Goal: Complete application form

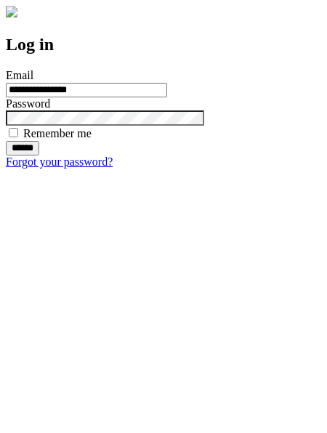
type input "**********"
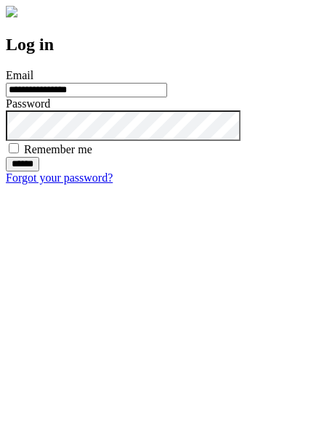
click at [39, 171] on input "******" at bounding box center [22, 164] width 33 height 15
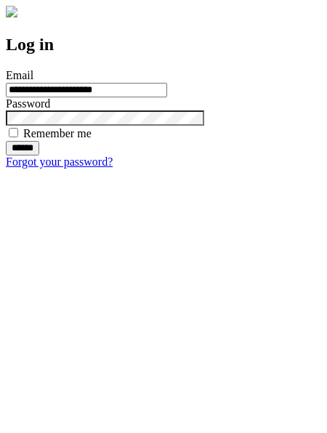
type input "**********"
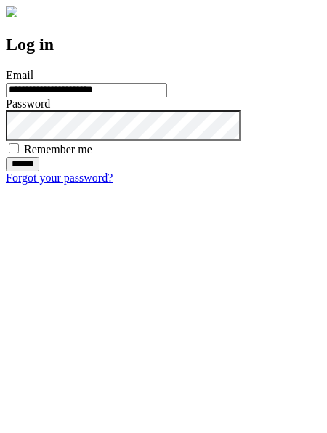
click at [39, 171] on input "******" at bounding box center [22, 164] width 33 height 15
